Goal: Transaction & Acquisition: Purchase product/service

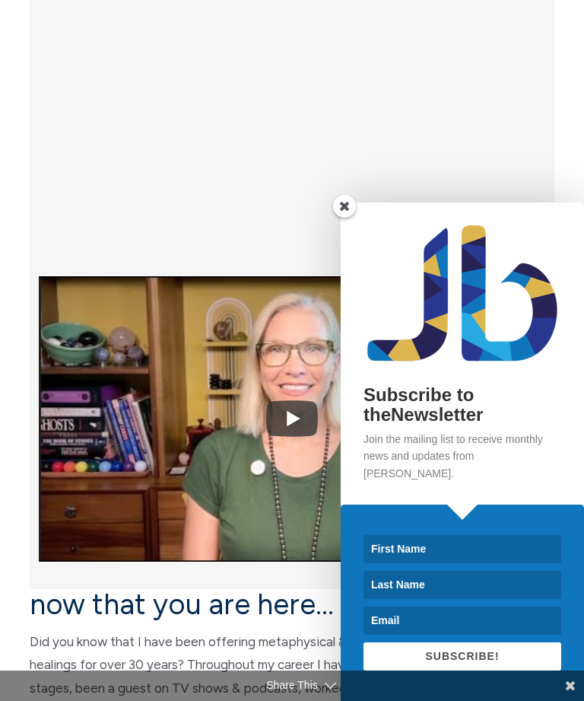
scroll to position [491, 0]
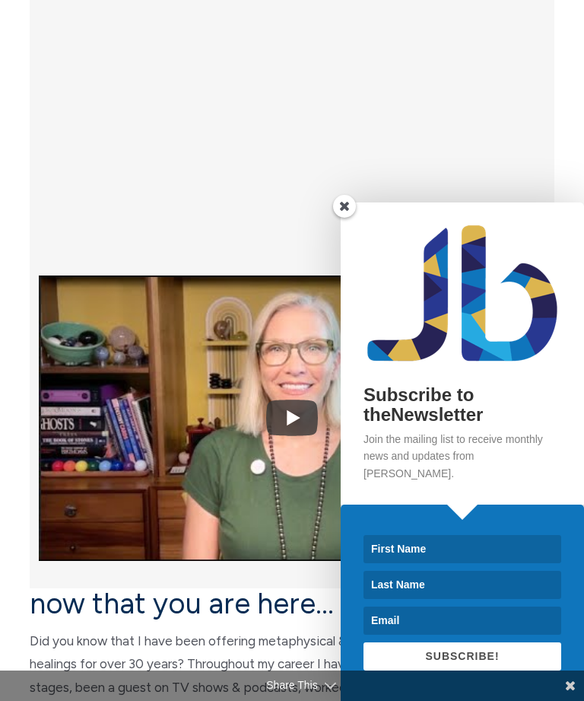
click at [344, 218] on span at bounding box center [344, 206] width 23 height 23
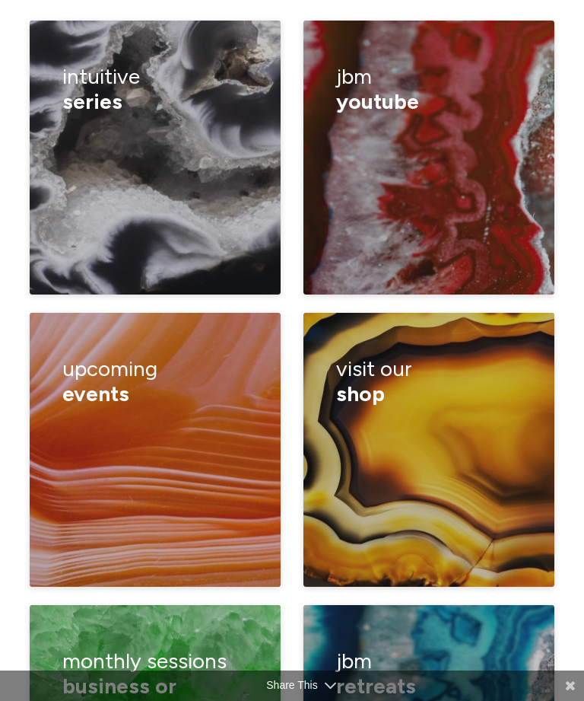
scroll to position [3093, 0]
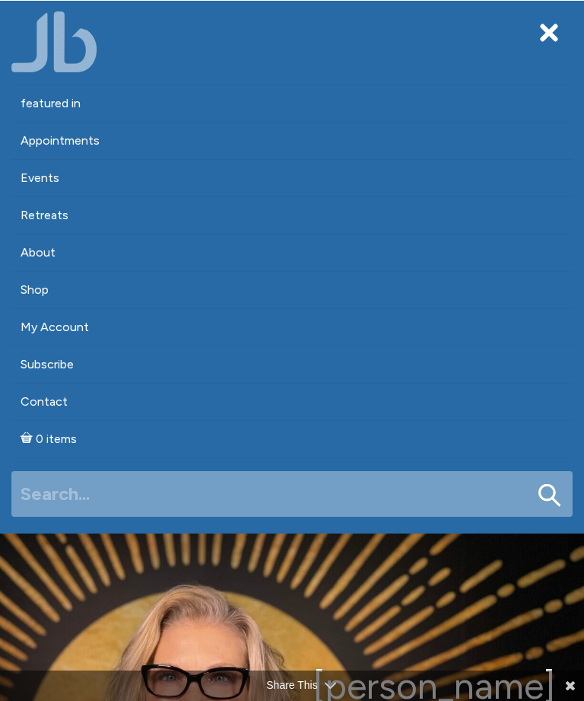
click at [57, 141] on link "Appointments" at bounding box center [291, 140] width 561 height 37
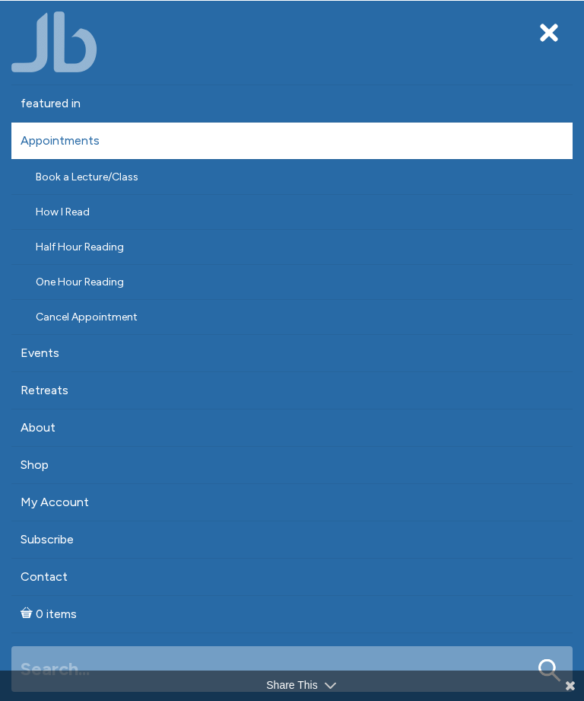
click at [80, 247] on link "Half Hour Reading" at bounding box center [291, 247] width 561 height 34
click at [84, 278] on link "One Hour Reading" at bounding box center [291, 282] width 561 height 34
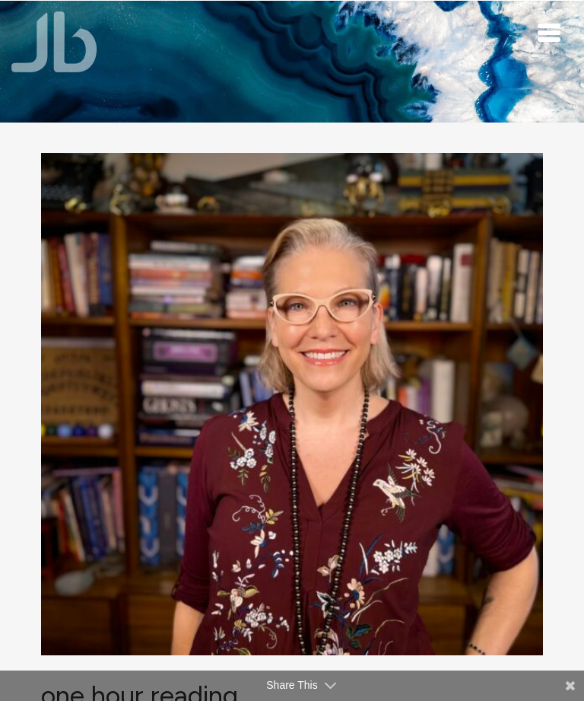
click at [548, 30] on div "Toggle navigation" at bounding box center [549, 33] width 23 height 18
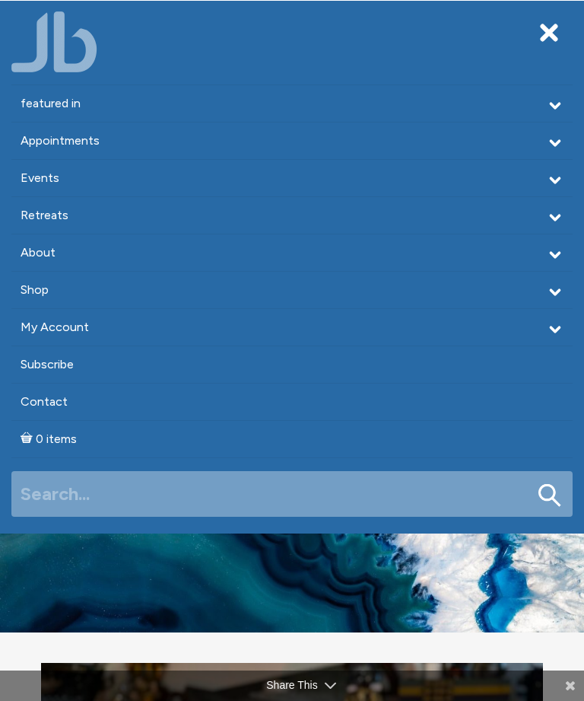
click at [42, 290] on link "Shop" at bounding box center [291, 290] width 561 height 37
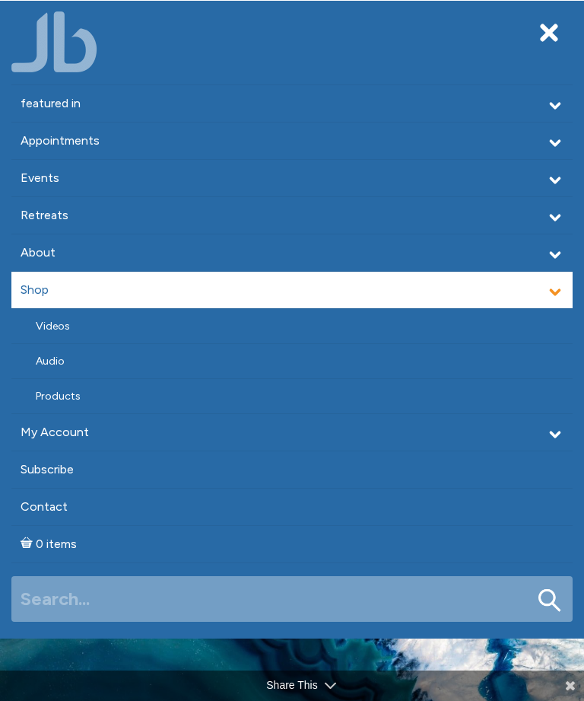
click at [65, 396] on link "Products" at bounding box center [291, 396] width 561 height 34
